Goal: Information Seeking & Learning: Compare options

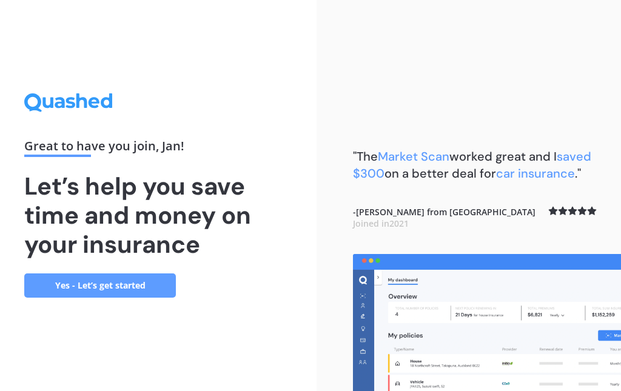
scroll to position [48, 0]
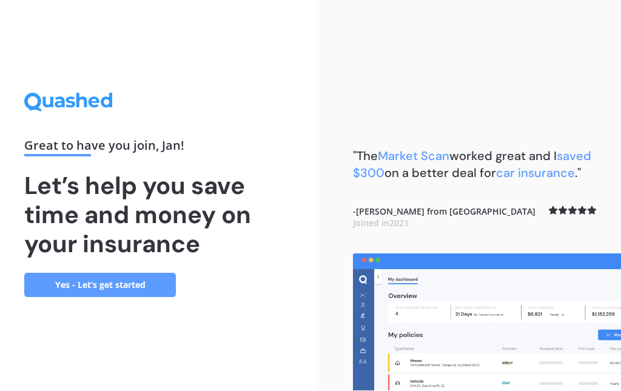
click at [134, 274] on link "Yes - Let’s get started" at bounding box center [100, 286] width 152 height 24
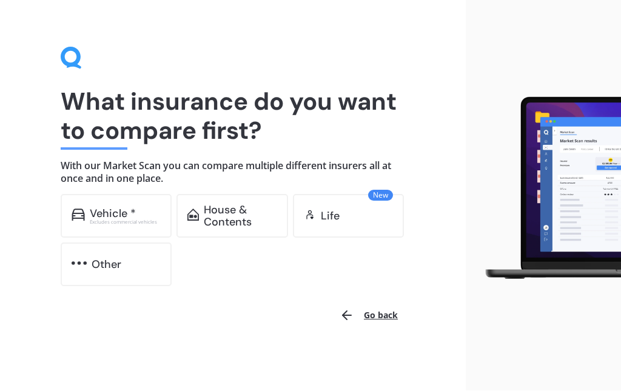
scroll to position [13, 0]
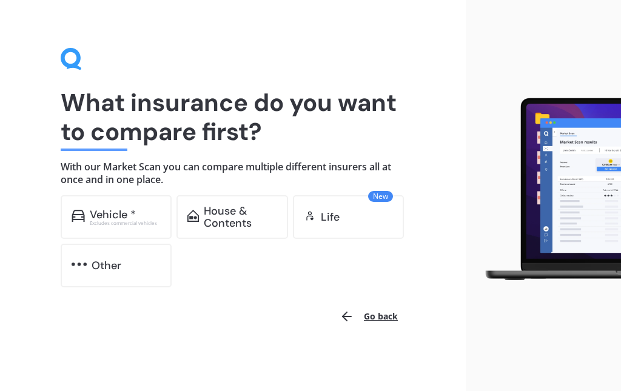
click at [243, 218] on div "House & Contents" at bounding box center [240, 217] width 73 height 24
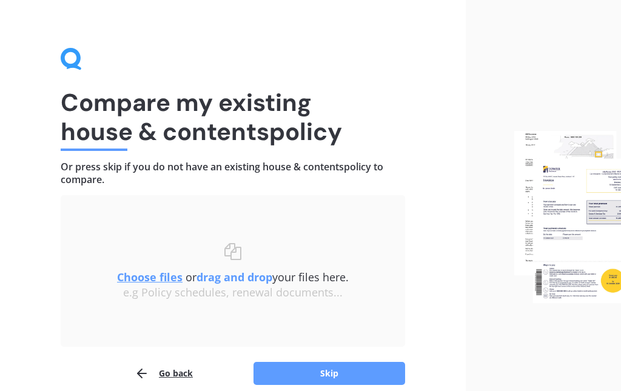
click at [155, 278] on u "Choose files" at bounding box center [150, 277] width 66 height 15
click at [155, 270] on u "Choose files" at bounding box center [150, 277] width 66 height 15
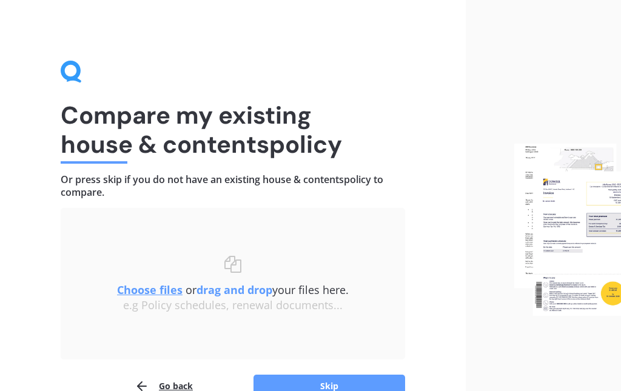
click at [241, 287] on b "drag and drop" at bounding box center [235, 290] width 76 height 15
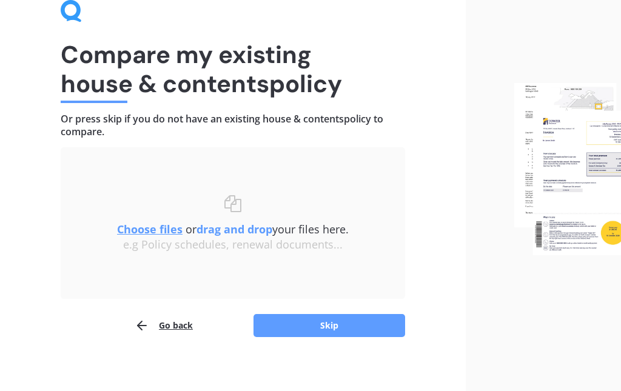
scroll to position [67, 0]
